Goal: Information Seeking & Learning: Learn about a topic

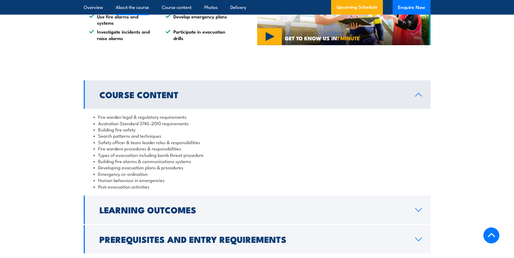
scroll to position [488, 0]
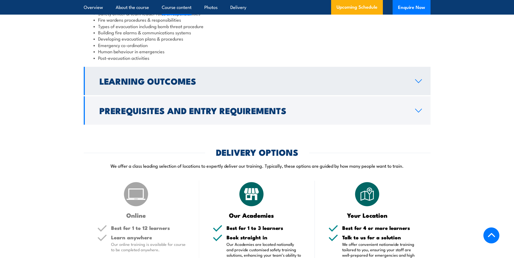
click at [213, 85] on h2 "Learning Outcomes" at bounding box center [252, 81] width 307 height 8
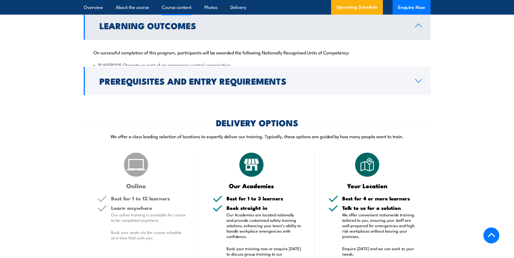
scroll to position [584, 0]
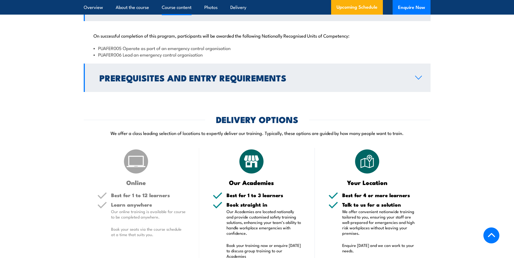
click at [209, 82] on h2 "Prerequisites and Entry Requirements" at bounding box center [252, 78] width 307 height 8
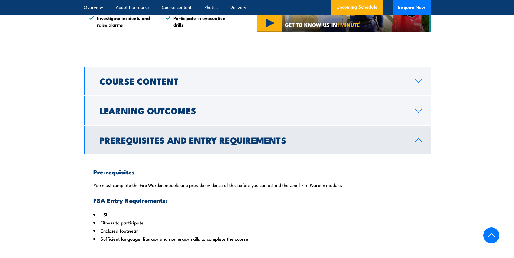
scroll to position [449, 0]
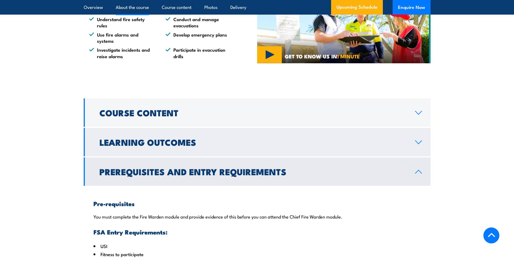
click at [238, 144] on link "Learning Outcomes" at bounding box center [257, 142] width 347 height 28
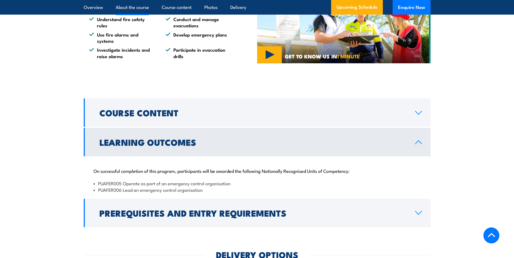
click at [180, 187] on li "PUAFER005 Operate as part of an emergency control organisation" at bounding box center [256, 183] width 327 height 6
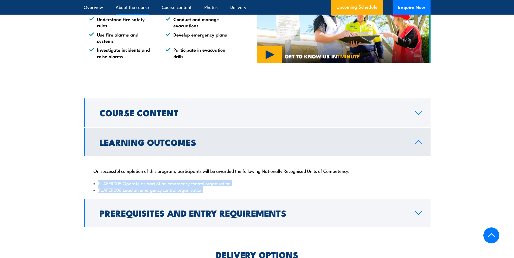
drag, startPoint x: 204, startPoint y: 197, endPoint x: 91, endPoint y: 190, distance: 112.6
click at [91, 190] on div "On successful completion of this program, participants will be awarded the foll…" at bounding box center [257, 177] width 347 height 41
copy ul "PUAFER005 Operate as part of an emergency control organisation PUAFER006 Lead a…"
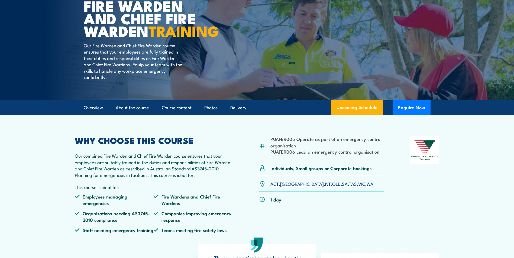
scroll to position [70, 0]
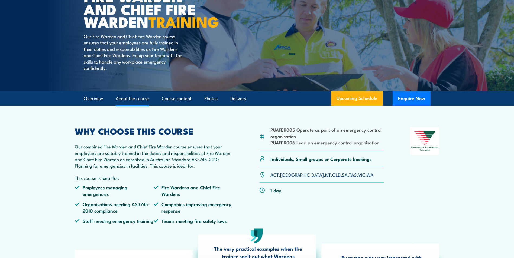
click at [136, 106] on link "About the course" at bounding box center [132, 99] width 33 height 14
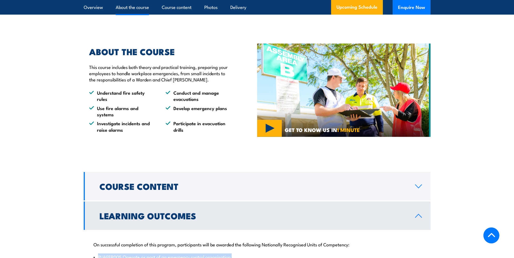
scroll to position [388, 0]
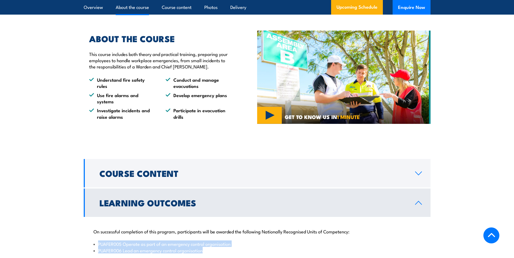
click at [180, 207] on h2 "Learning Outcomes" at bounding box center [252, 203] width 307 height 8
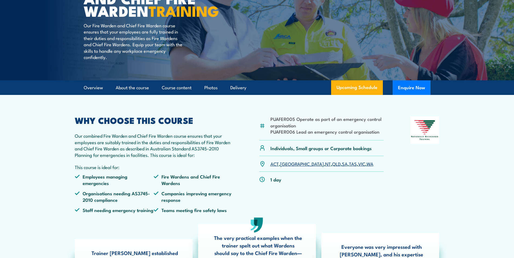
scroll to position [0, 0]
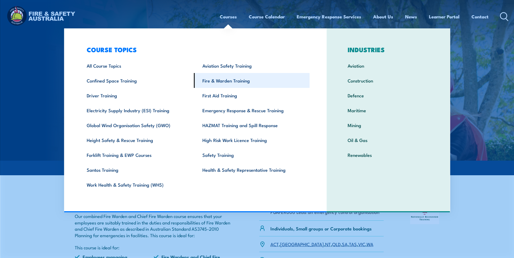
click at [229, 80] on link "Fire & Warden Training" at bounding box center [252, 80] width 116 height 15
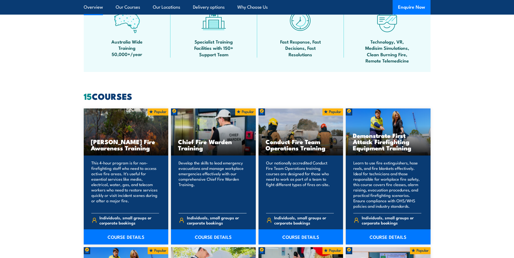
scroll to position [379, 0]
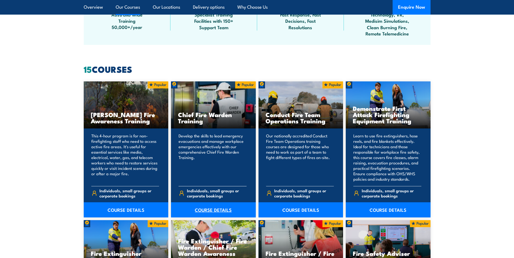
click at [220, 210] on link "COURSE DETAILS" at bounding box center [213, 210] width 85 height 15
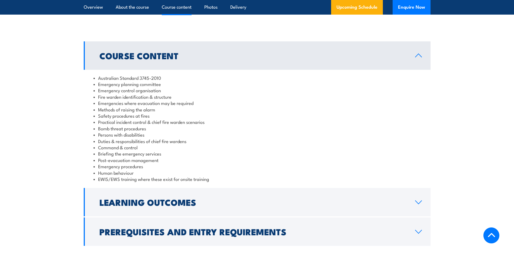
scroll to position [515, 0]
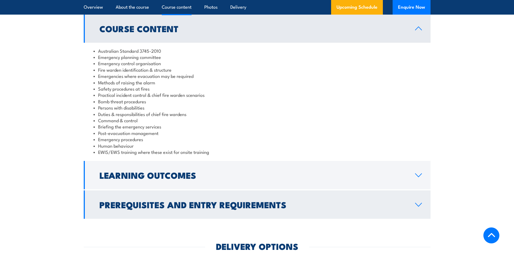
click at [232, 171] on link "Learning Outcomes" at bounding box center [257, 175] width 347 height 28
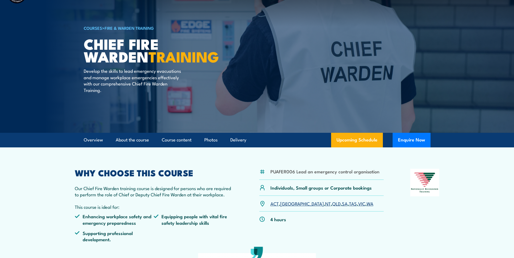
scroll to position [0, 0]
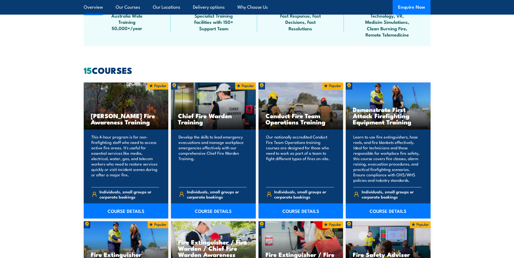
scroll to position [379, 0]
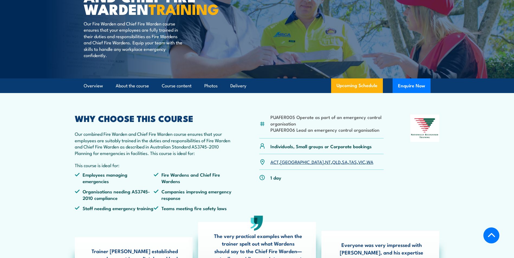
scroll to position [95, 0]
